Goal: Information Seeking & Learning: Find specific fact

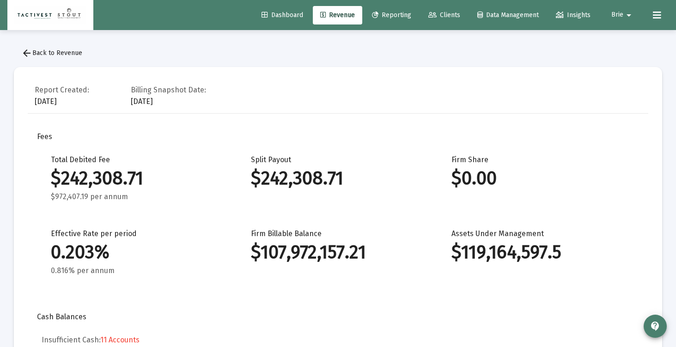
click at [290, 16] on span "Dashboard" at bounding box center [282, 15] width 42 height 8
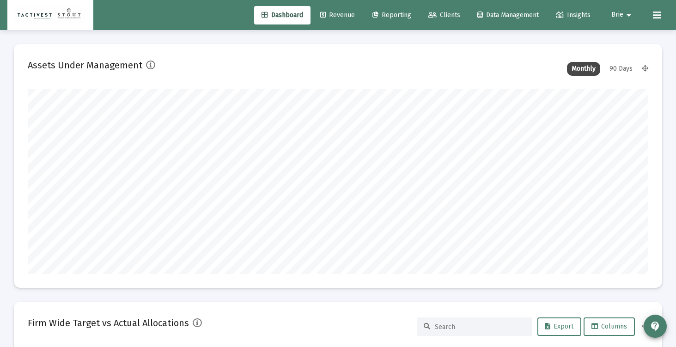
scroll to position [185, 334]
click at [447, 16] on span "Clients" at bounding box center [444, 15] width 32 height 8
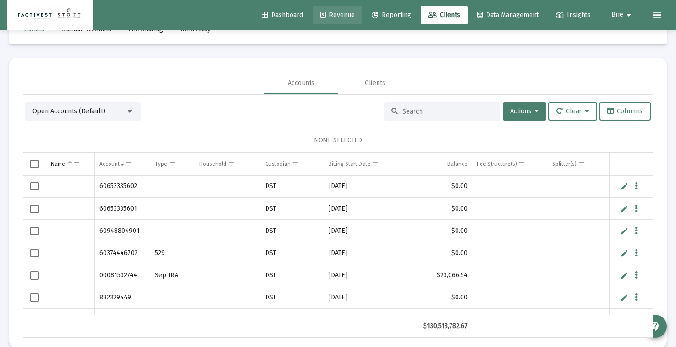
click at [336, 12] on span "Revenue" at bounding box center [337, 15] width 35 height 8
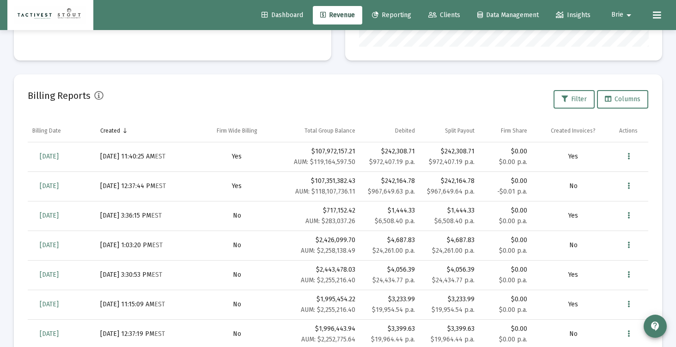
scroll to position [279, 0]
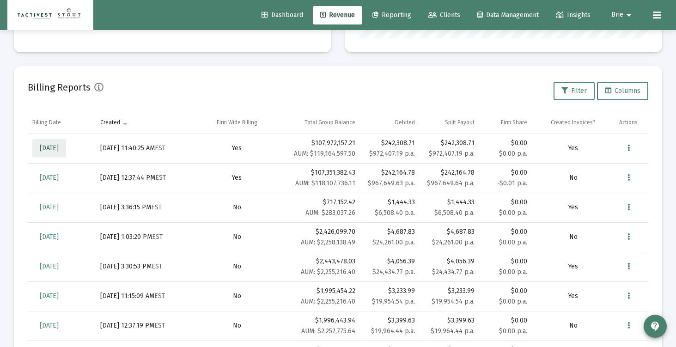
click at [59, 148] on span "[DATE]" at bounding box center [49, 148] width 19 height 8
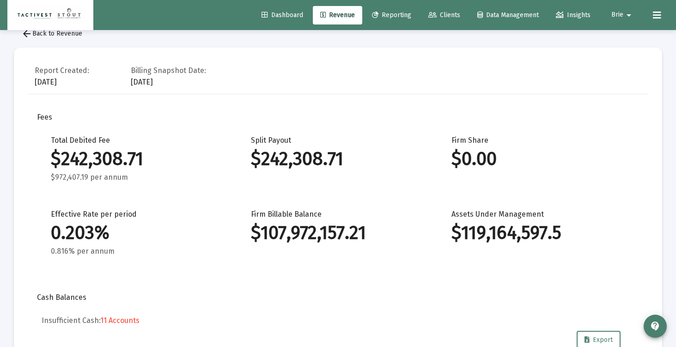
scroll to position [14, 0]
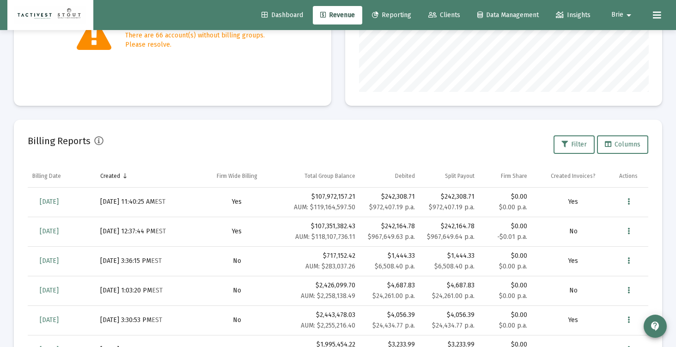
scroll to position [259, 0]
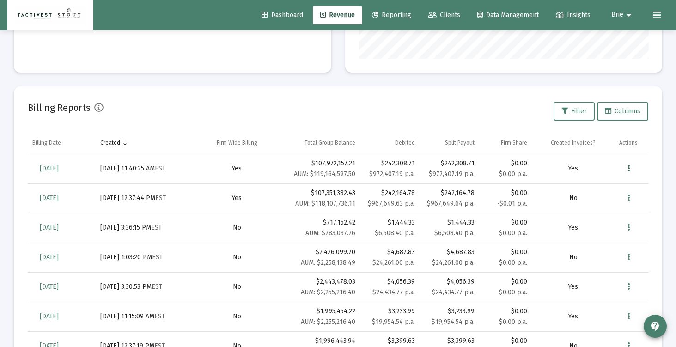
click at [631, 172] on button "Data grid" at bounding box center [628, 168] width 18 height 18
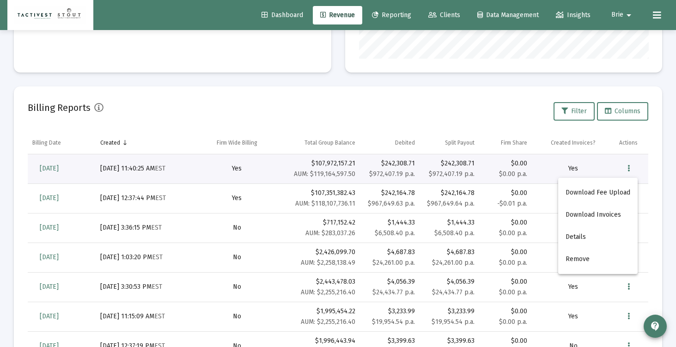
click at [59, 166] on div at bounding box center [338, 173] width 676 height 347
click at [62, 164] on link "[DATE]" at bounding box center [49, 168] width 34 height 18
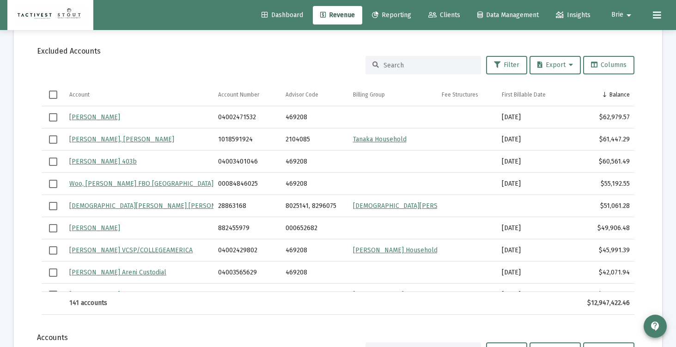
click at [388, 65] on input at bounding box center [428, 65] width 91 height 8
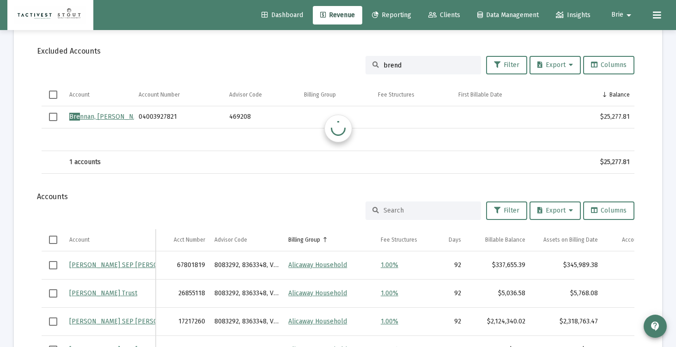
type input "[PERSON_NAME]"
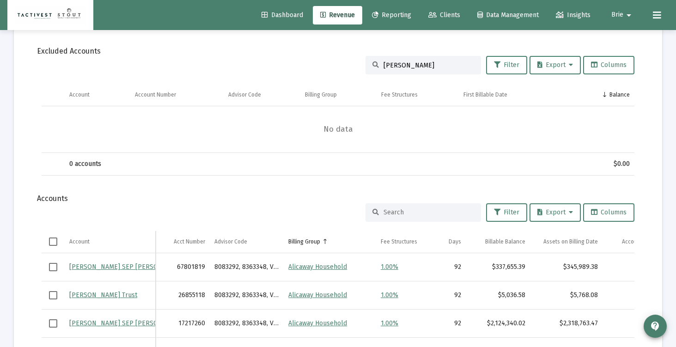
click at [390, 65] on input "[PERSON_NAME]" at bounding box center [428, 65] width 91 height 8
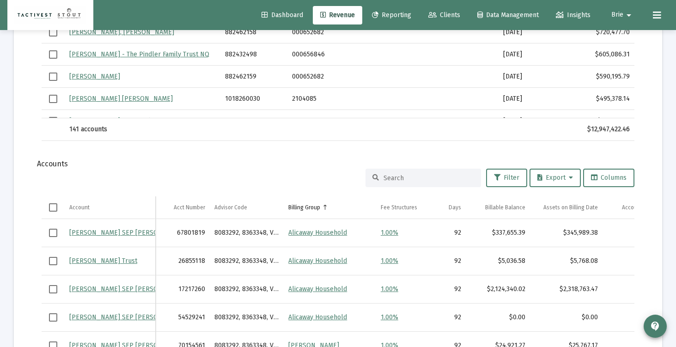
click at [423, 178] on input at bounding box center [428, 178] width 91 height 8
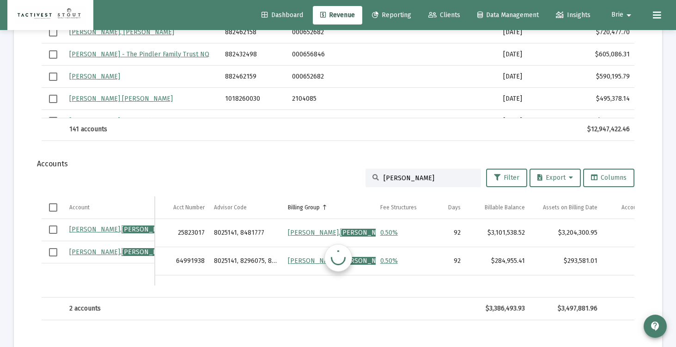
type input "[PERSON_NAME]"
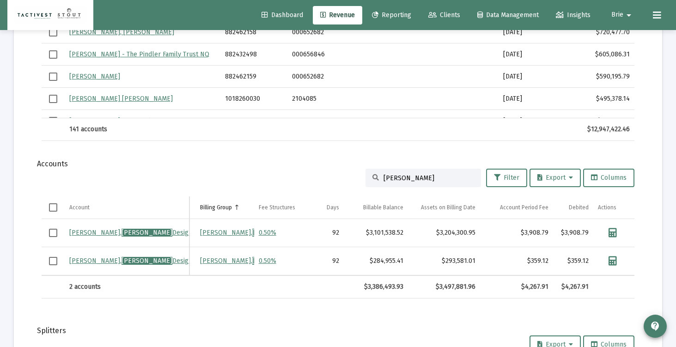
click at [426, 173] on div "[PERSON_NAME]" at bounding box center [422, 178] width 115 height 18
click at [418, 179] on input "[PERSON_NAME]" at bounding box center [428, 178] width 91 height 8
